Goal: Find specific page/section: Find specific page/section

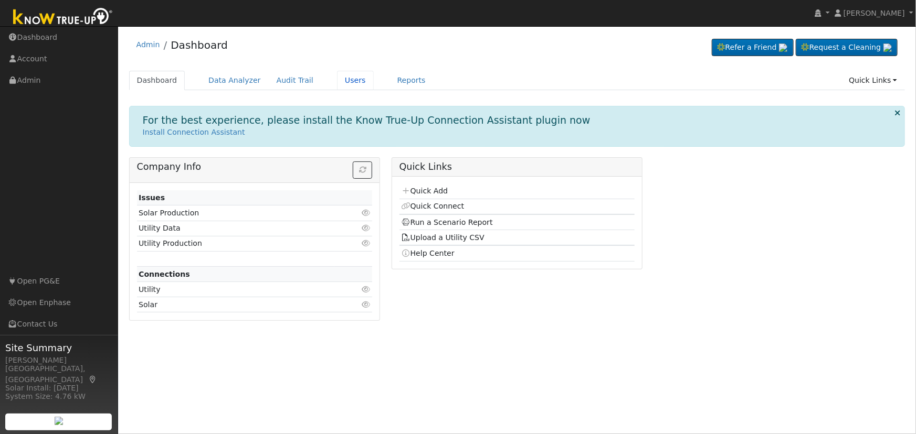
click at [337, 81] on link "Users" at bounding box center [355, 80] width 37 height 19
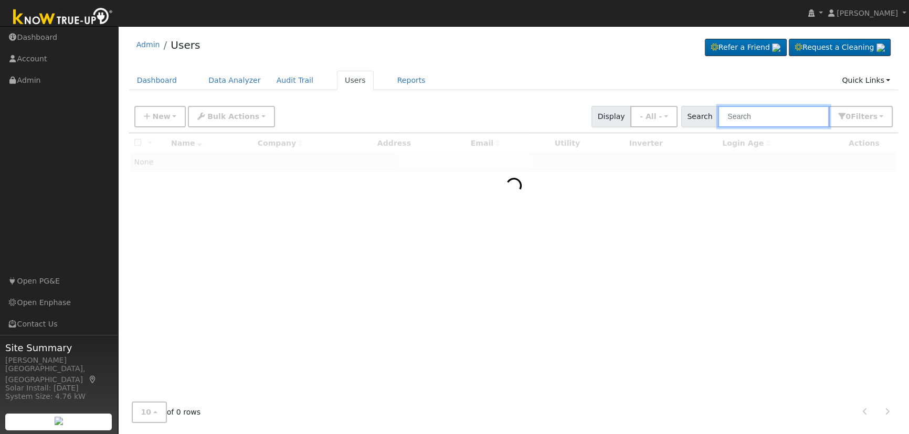
click at [756, 110] on input "text" at bounding box center [773, 117] width 111 height 22
type input "[PERSON_NAME]"
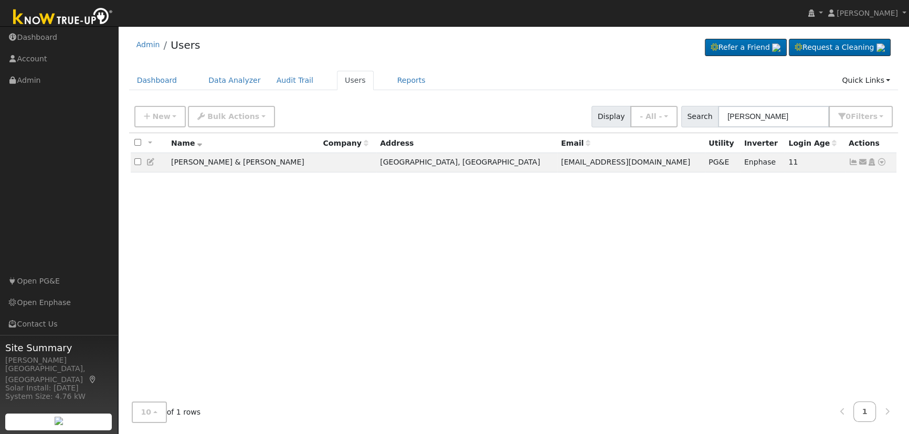
click at [882, 163] on icon at bounding box center [881, 161] width 9 height 7
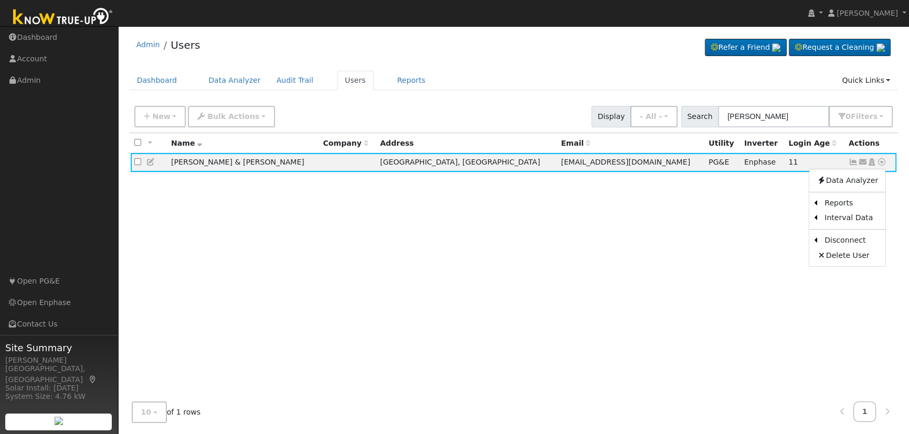
click at [0, 0] on link "Scenario" at bounding box center [0, 0] width 0 height 0
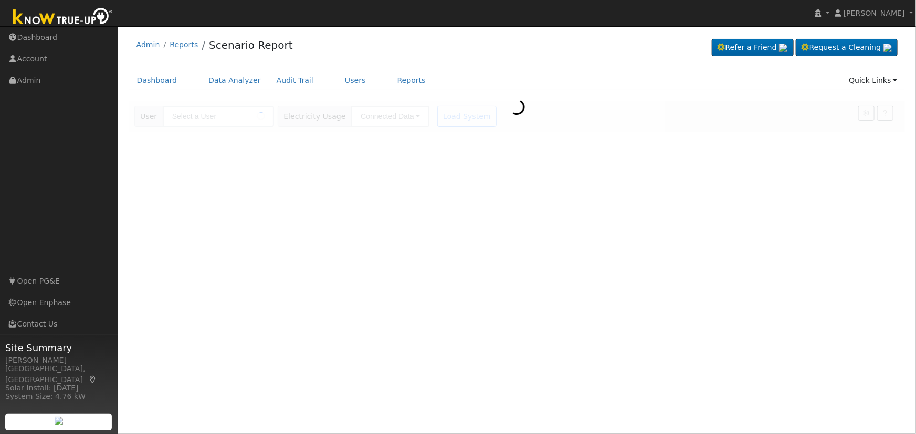
type input "[PERSON_NAME] & [PERSON_NAME]"
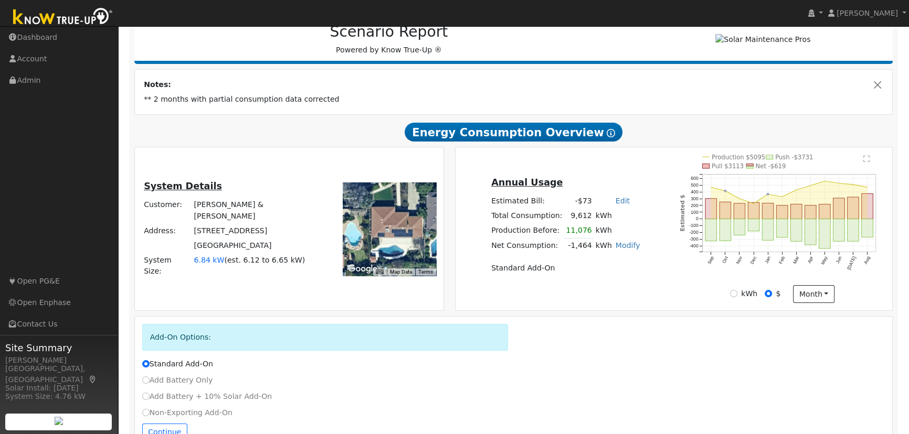
scroll to position [81, 0]
